Goal: Find contact information: Find contact information

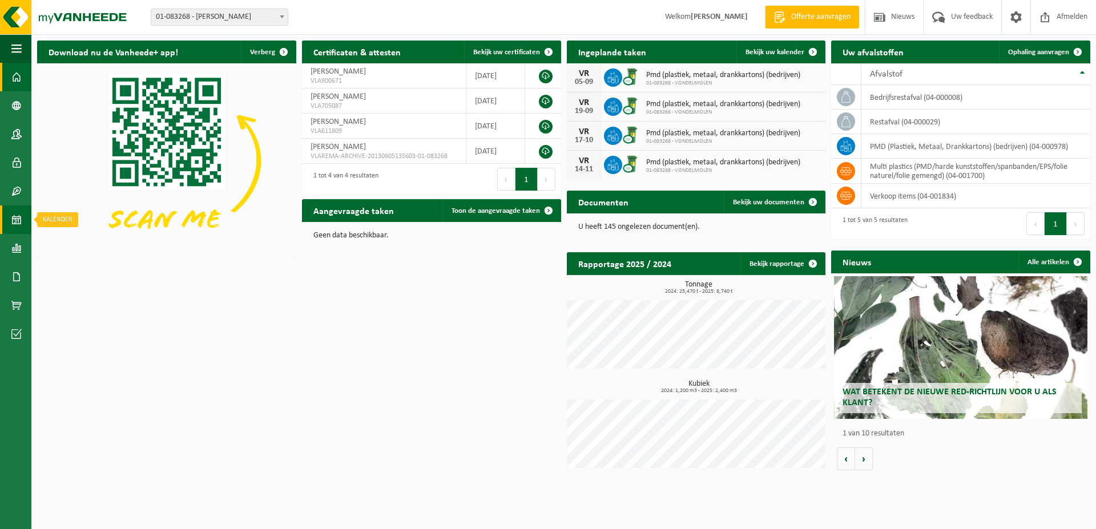
click at [17, 217] on span at bounding box center [16, 220] width 10 height 29
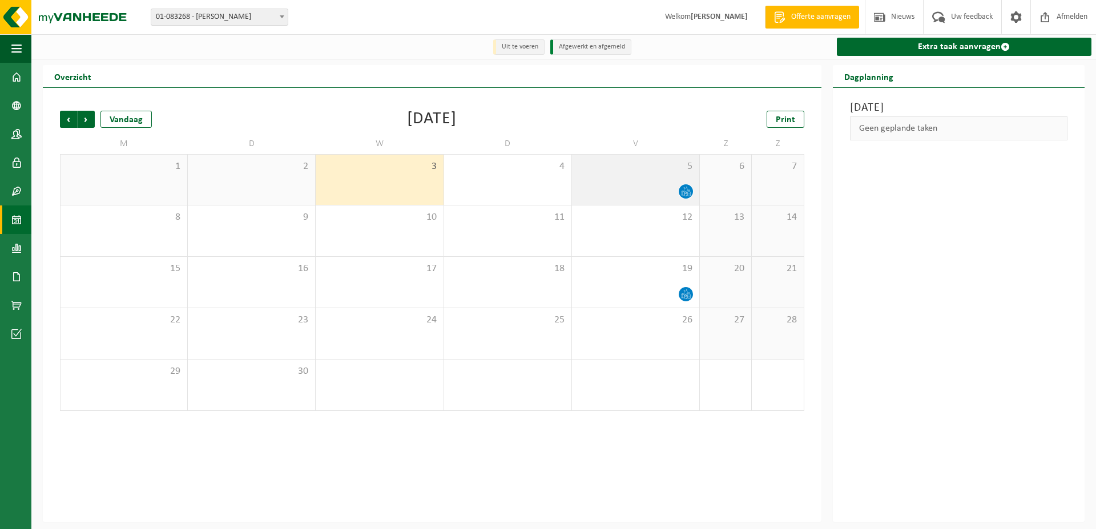
click at [691, 191] on icon at bounding box center [686, 192] width 10 height 10
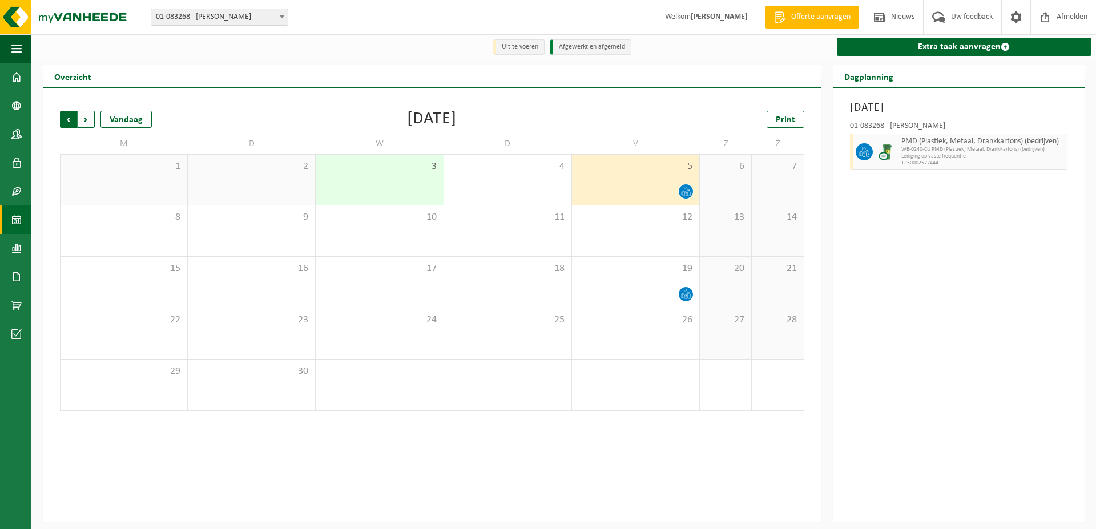
click at [88, 119] on span "Volgende" at bounding box center [86, 119] width 17 height 17
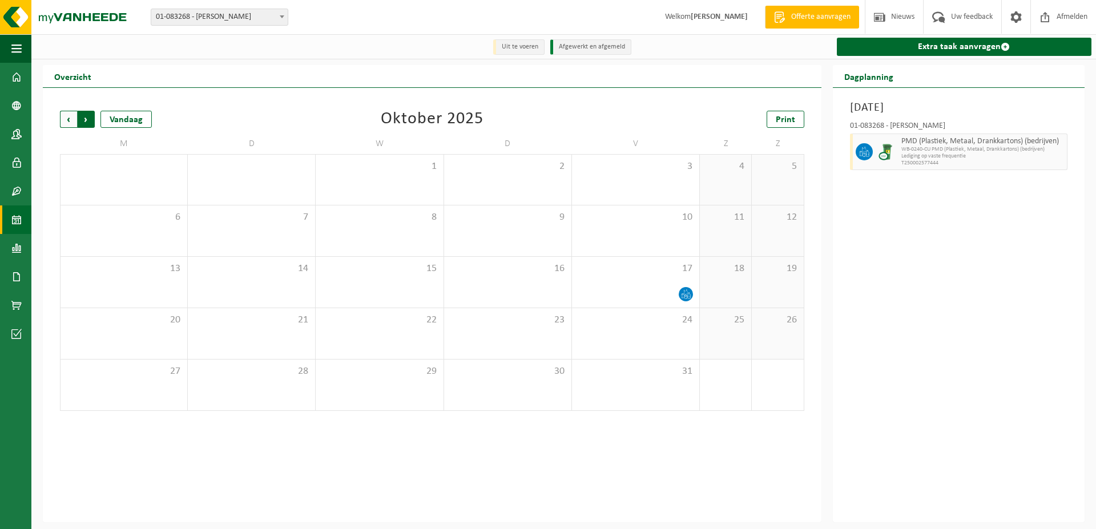
click at [69, 120] on span "Vorige" at bounding box center [68, 119] width 17 height 17
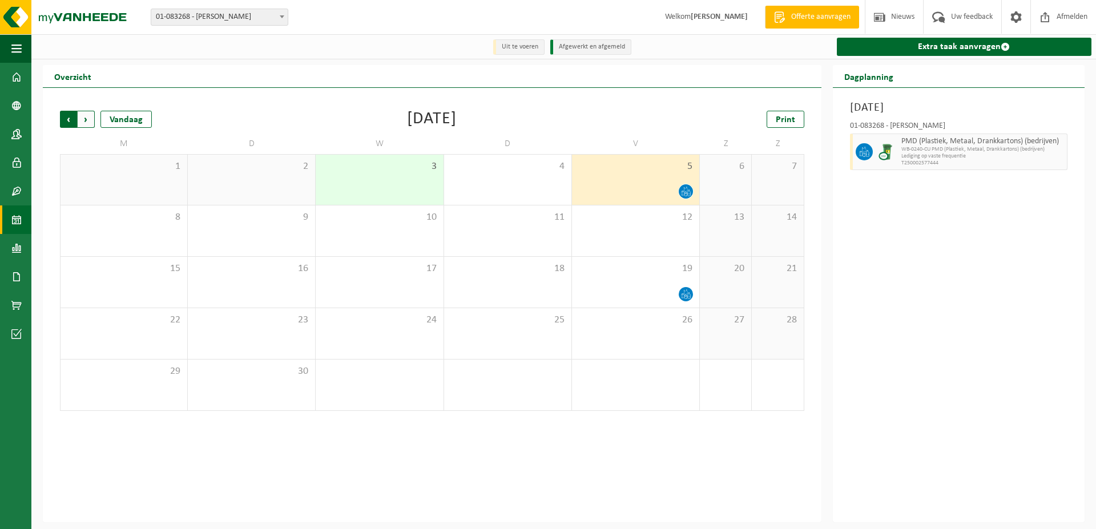
click at [88, 118] on span "Volgende" at bounding box center [86, 119] width 17 height 17
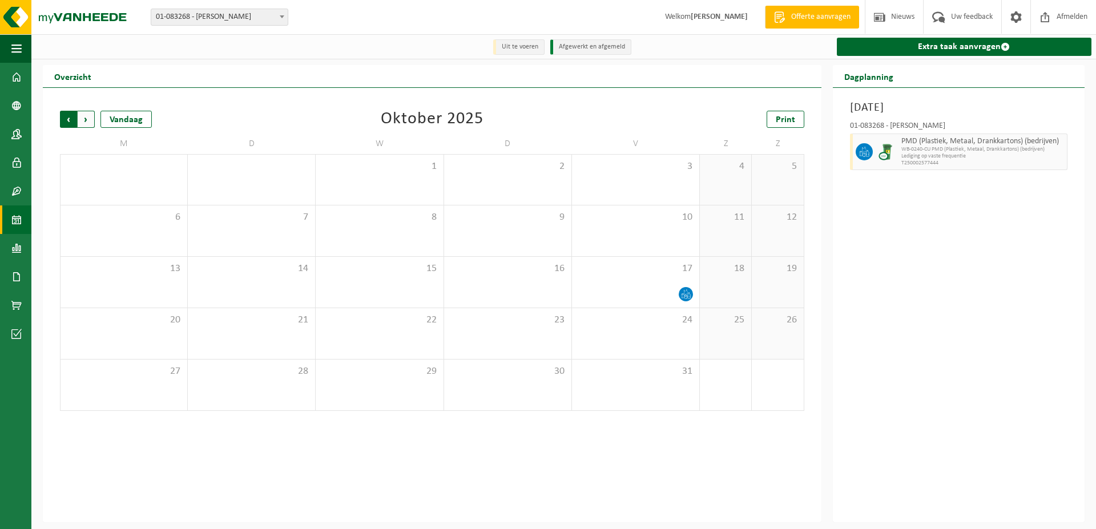
click at [89, 120] on span "Volgende" at bounding box center [86, 119] width 17 height 17
click at [69, 122] on span "Vorige" at bounding box center [68, 119] width 17 height 17
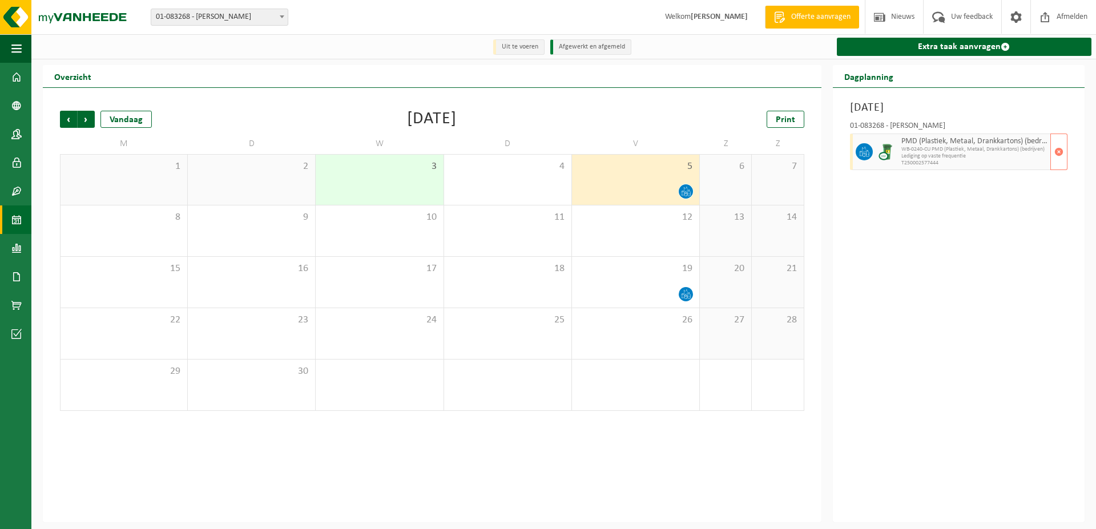
click at [930, 146] on span "PMD (Plastiek, Metaal, Drankkartons) (bedrijven)" at bounding box center [974, 141] width 146 height 9
click at [22, 104] on link "Bedrijfsgegevens" at bounding box center [15, 105] width 31 height 29
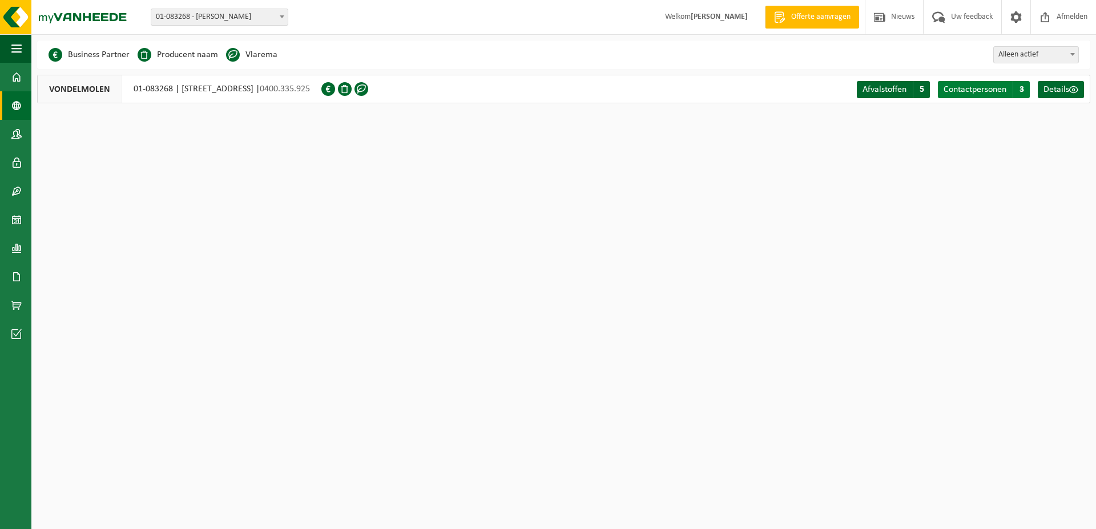
click at [978, 92] on span "Contactpersonen" at bounding box center [975, 89] width 63 height 9
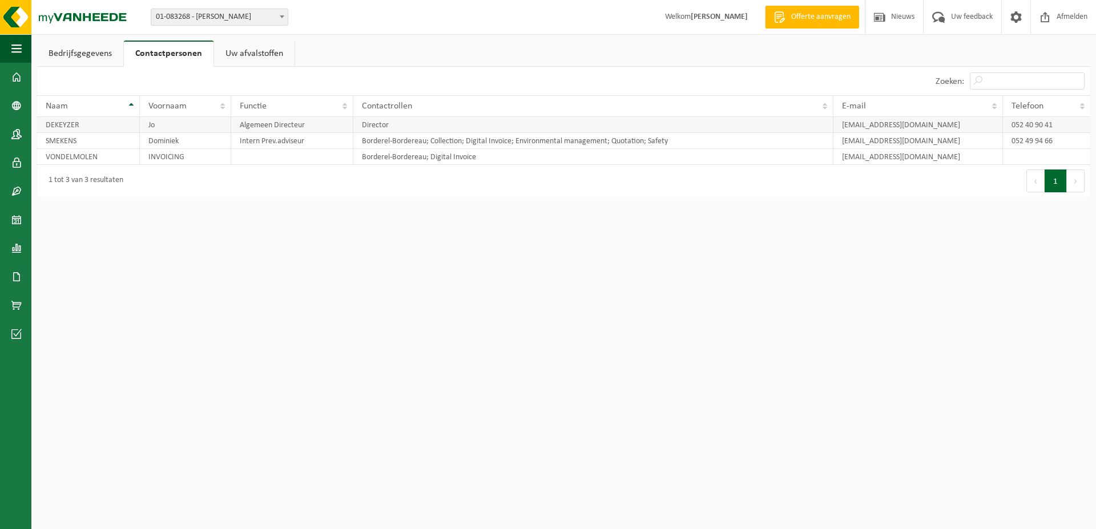
click at [940, 122] on td "jo.dekeyzer@vondelmolen.be" at bounding box center [918, 125] width 170 height 16
click at [1064, 126] on td "052 40 90 41" at bounding box center [1046, 125] width 87 height 16
click at [108, 126] on td "DEKEYZER" at bounding box center [88, 125] width 103 height 16
click at [333, 124] on td "Algemeen Directeur" at bounding box center [292, 125] width 122 height 16
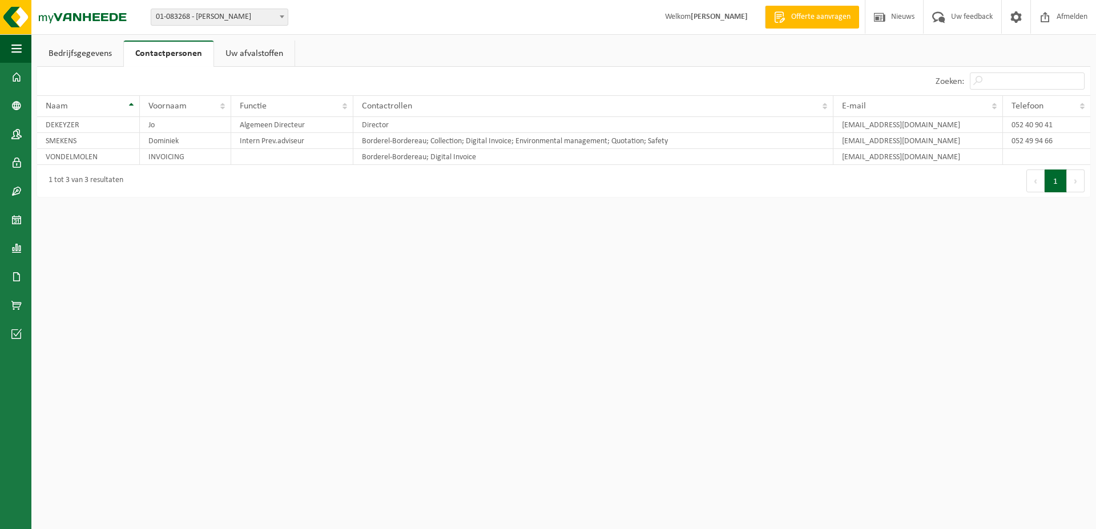
click at [250, 15] on span "01-083268 - [PERSON_NAME]" at bounding box center [219, 17] width 136 height 16
